Goal: Task Accomplishment & Management: Use online tool/utility

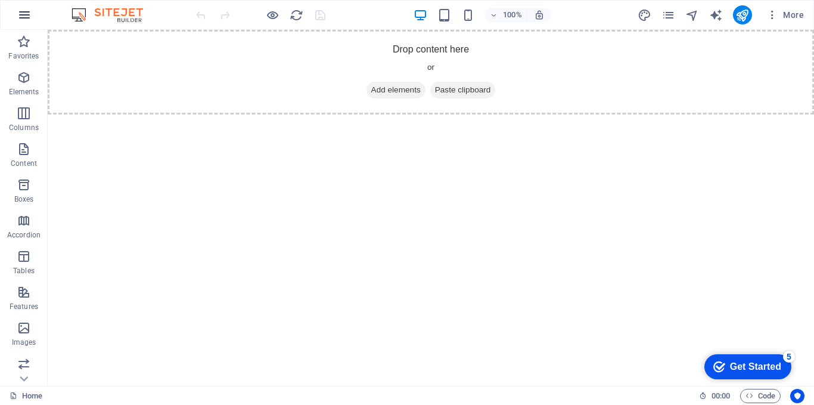
click at [26, 21] on icon "button" at bounding box center [24, 15] width 14 height 14
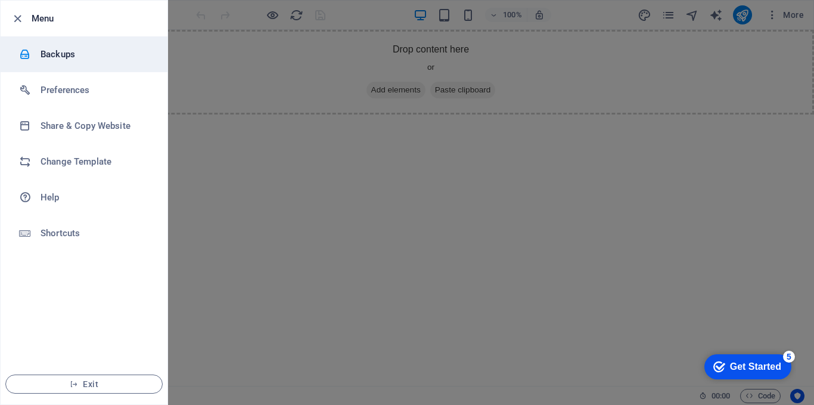
click at [42, 42] on li "Backups" at bounding box center [84, 54] width 167 height 36
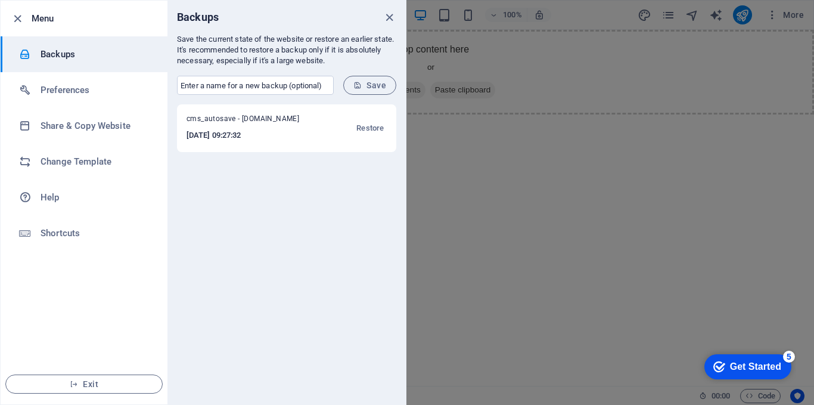
click at [570, 265] on div at bounding box center [407, 202] width 814 height 405
